Goal: Task Accomplishment & Management: Use online tool/utility

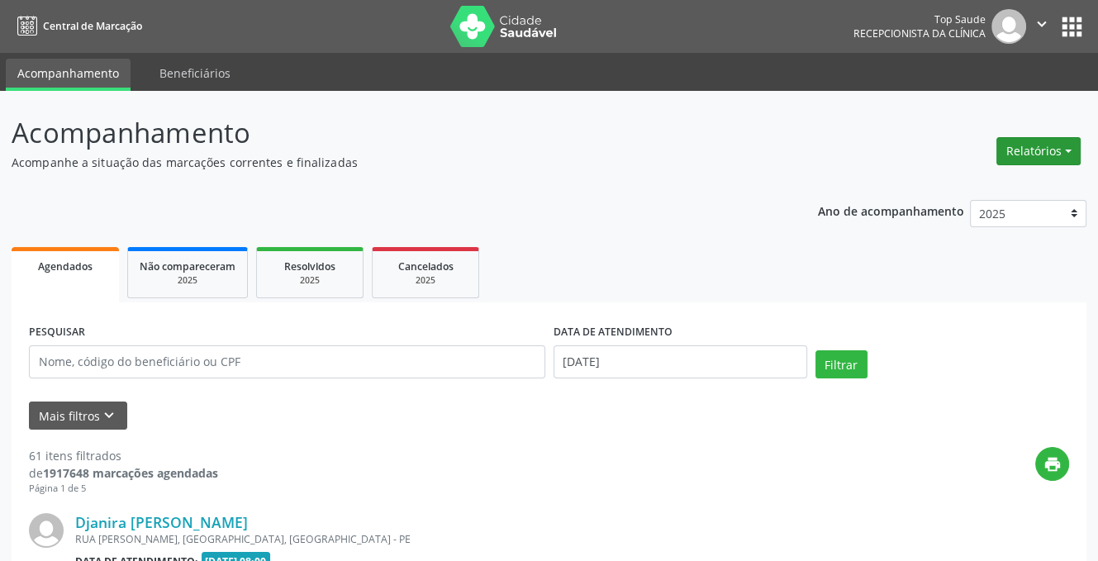
click at [1022, 159] on button "Relatórios" at bounding box center [1038, 151] width 84 height 28
click at [948, 189] on link "Agendamentos" at bounding box center [992, 186] width 178 height 23
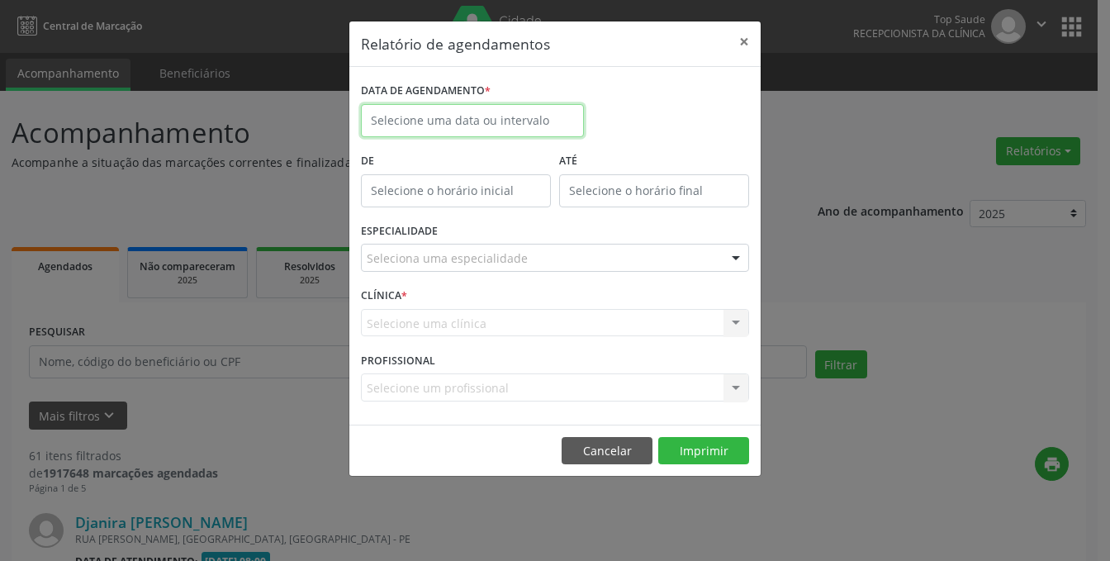
click at [420, 121] on input "text" at bounding box center [472, 120] width 223 height 33
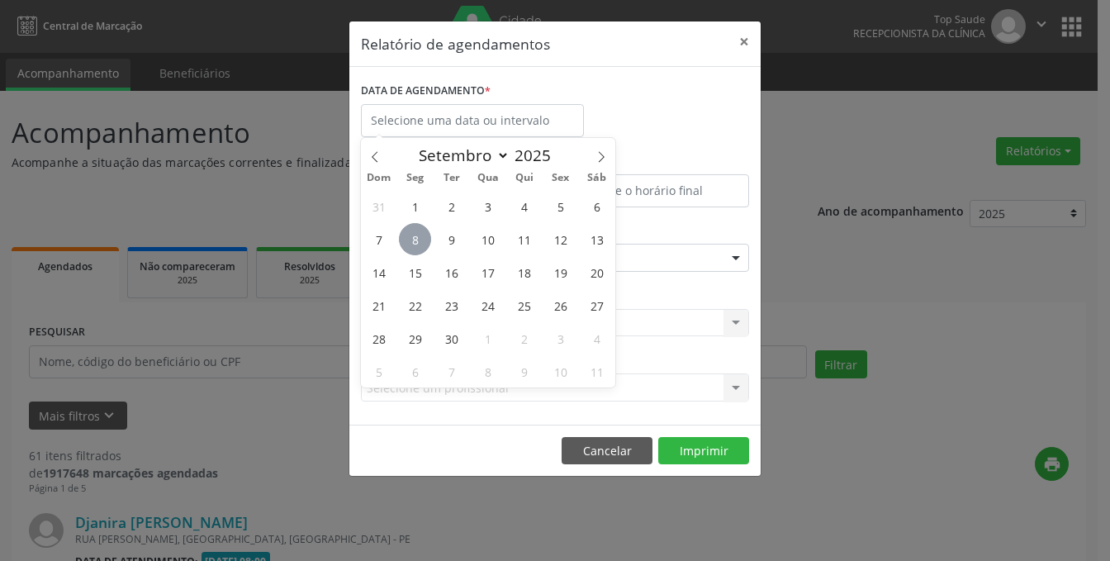
click at [421, 242] on span "8" at bounding box center [415, 239] width 32 height 32
type input "[DATE]"
click at [421, 242] on span "8" at bounding box center [415, 239] width 32 height 32
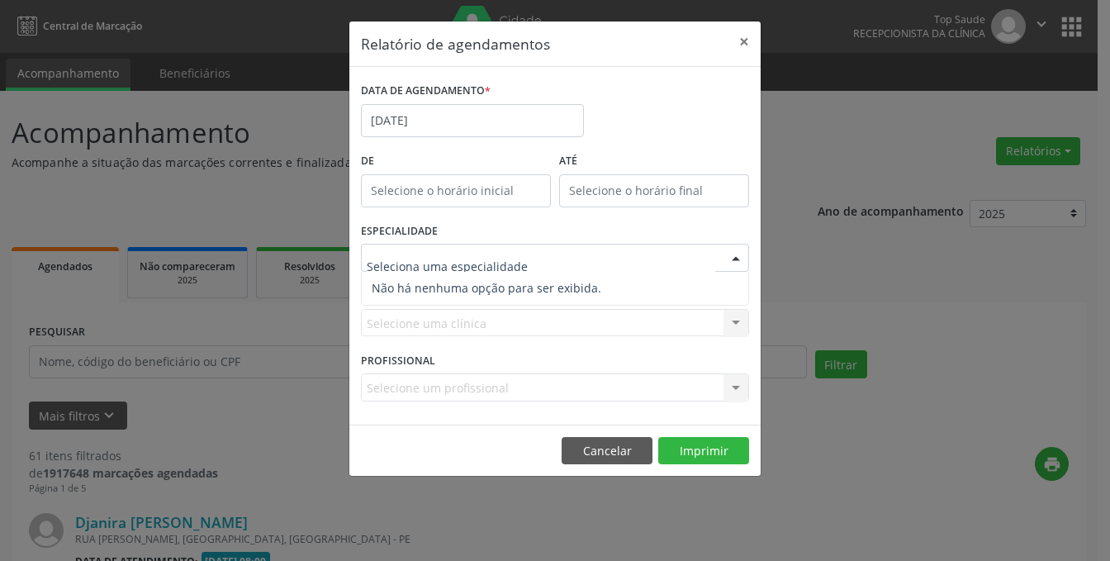
click at [421, 252] on input "text" at bounding box center [541, 266] width 349 height 33
type input "12:00"
click at [430, 195] on input "12:00" at bounding box center [456, 190] width 190 height 33
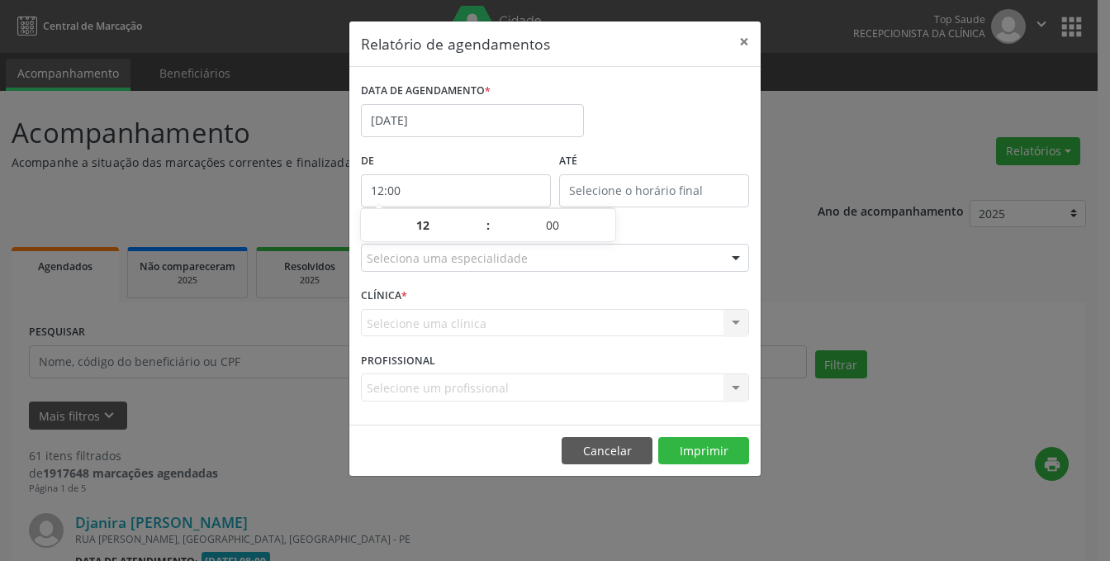
click at [264, 343] on div "Relatório de agendamentos × DATA DE AGENDAMENTO * [DATE] De 12:00 ATÉ ESPECIALI…" at bounding box center [555, 280] width 1110 height 561
drag, startPoint x: 611, startPoint y: 448, endPoint x: 654, endPoint y: 424, distance: 49.2
click at [611, 447] on button "Cancelar" at bounding box center [607, 451] width 91 height 28
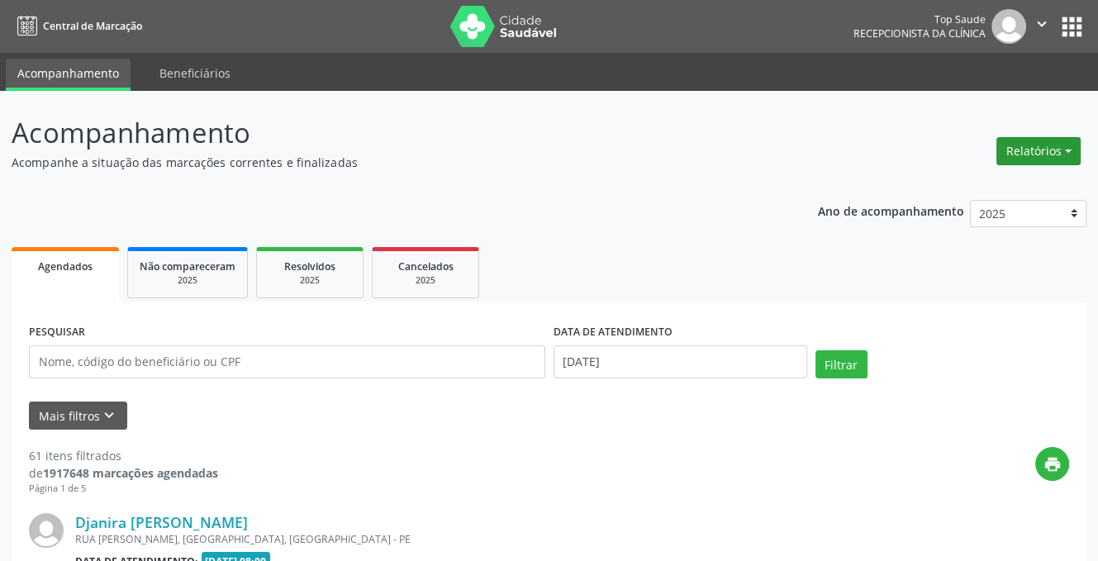
click at [1026, 155] on button "Relatórios" at bounding box center [1038, 151] width 84 height 28
click at [946, 192] on link "Agendamentos" at bounding box center [992, 186] width 178 height 23
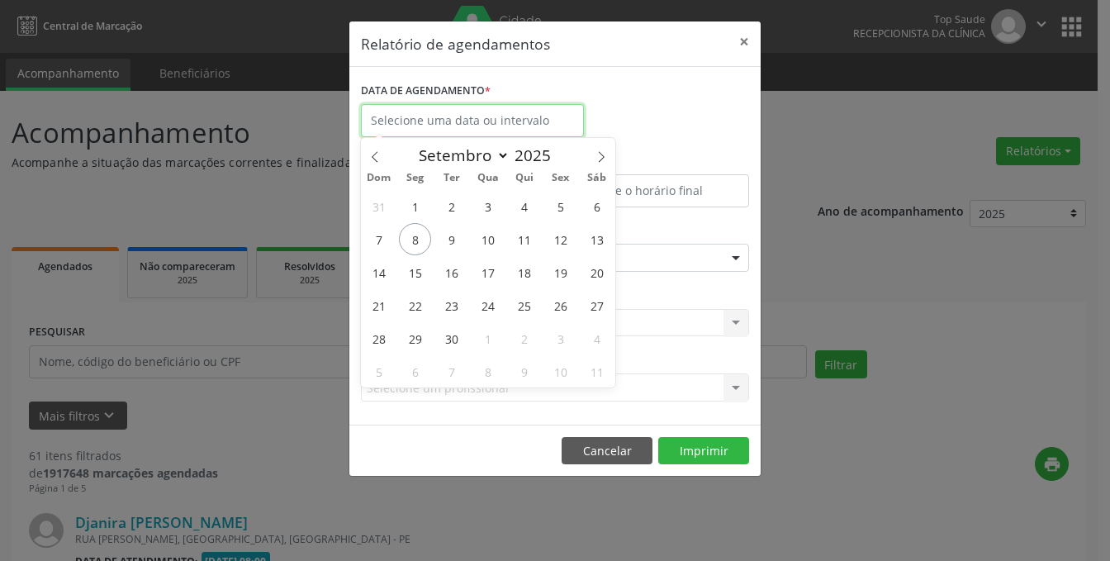
click at [449, 118] on input "text" at bounding box center [472, 120] width 223 height 33
click at [419, 237] on span "8" at bounding box center [415, 239] width 32 height 32
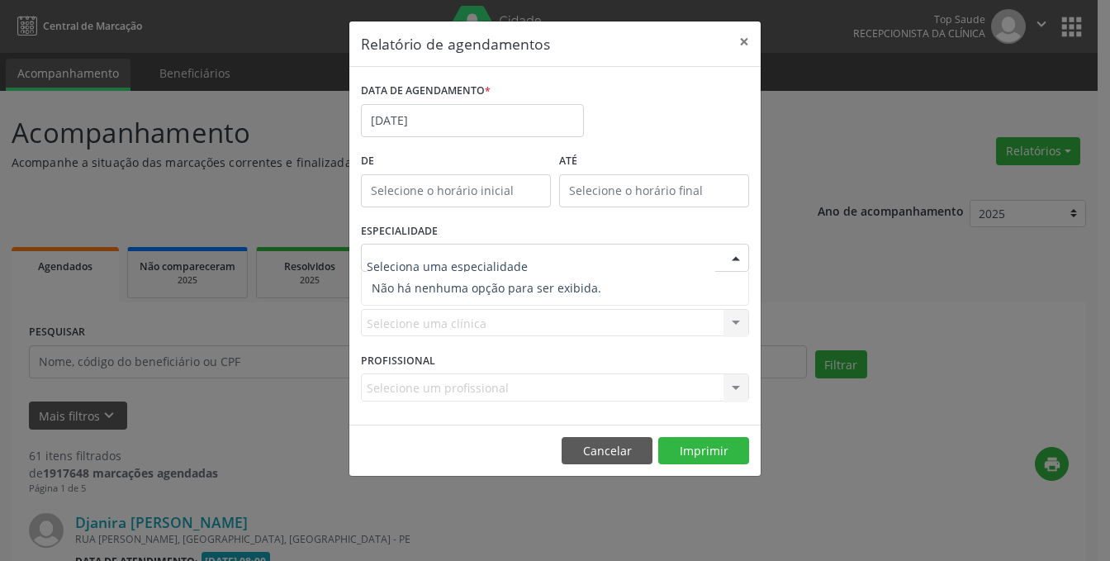
click at [403, 257] on input "text" at bounding box center [541, 266] width 349 height 33
click at [454, 228] on div "ESPECIALIDADE Nenhum resultado encontrado para: " " Não há nenhuma opção para s…" at bounding box center [555, 251] width 397 height 64
drag, startPoint x: 405, startPoint y: 313, endPoint x: 408, endPoint y: 322, distance: 9.7
click at [406, 315] on div "Selecione uma clínica Nenhum resultado encontrado para: " " Não há nenhuma opçã…" at bounding box center [555, 323] width 388 height 28
click at [383, 316] on div "Selecione uma clínica Nenhum resultado encontrado para: " " Não há nenhuma opçã…" at bounding box center [555, 323] width 388 height 28
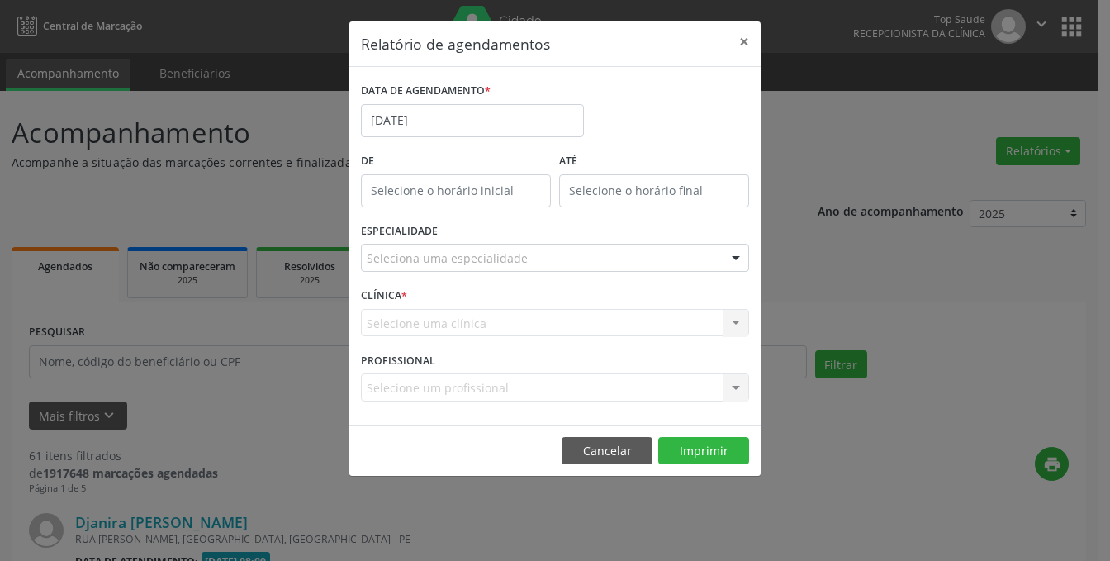
click at [393, 323] on div "Selecione uma clínica Nenhum resultado encontrado para: " " Não há nenhuma opçã…" at bounding box center [555, 323] width 388 height 28
click at [469, 292] on span "Não há nenhuma opção para ser exibida." at bounding box center [555, 288] width 387 height 33
click at [977, 308] on div "Relatório de agendamentos × DATA DE AGENDAMENTO * [DATE] De ATÉ ESPECIALIDADE N…" at bounding box center [555, 280] width 1110 height 561
click at [743, 42] on button "×" at bounding box center [744, 41] width 33 height 40
